Goal: Information Seeking & Learning: Learn about a topic

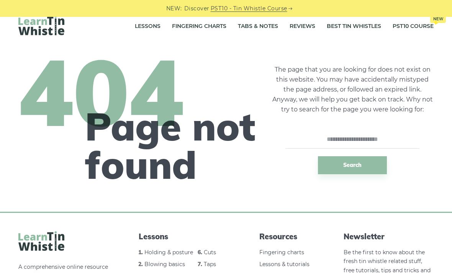
scroll to position [10, 0]
click at [196, 29] on link "Fingering Charts" at bounding box center [199, 25] width 54 height 19
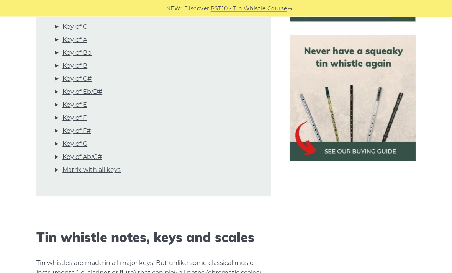
scroll to position [274, 0]
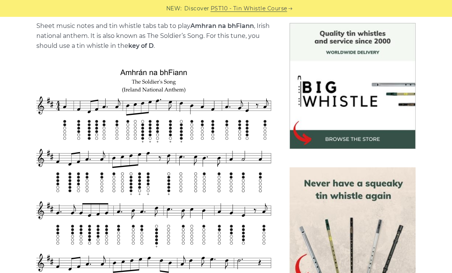
scroll to position [197, 0]
